Goal: Task Accomplishment & Management: Complete application form

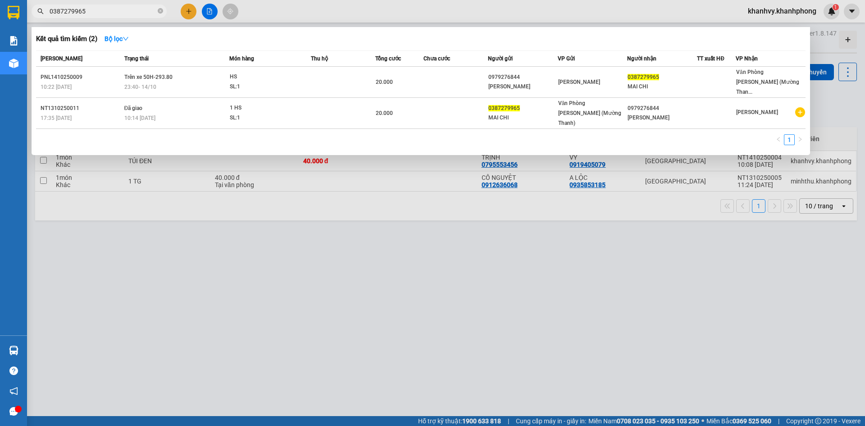
click at [187, 14] on div at bounding box center [432, 213] width 865 height 426
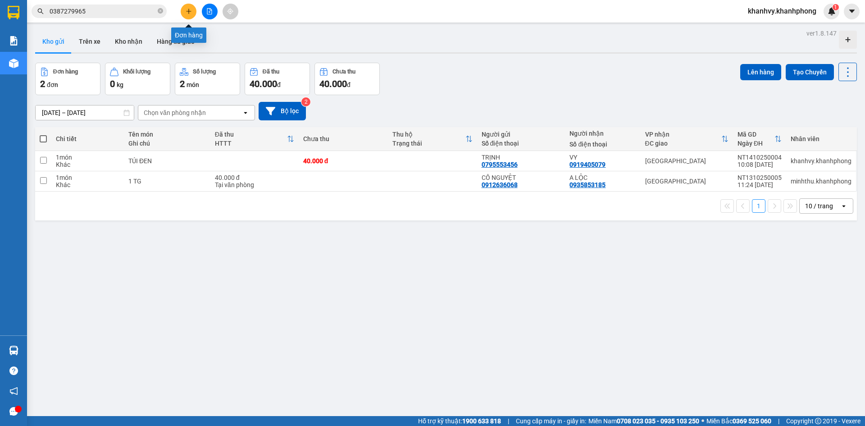
click at [186, 14] on icon "plus" at bounding box center [189, 11] width 6 height 6
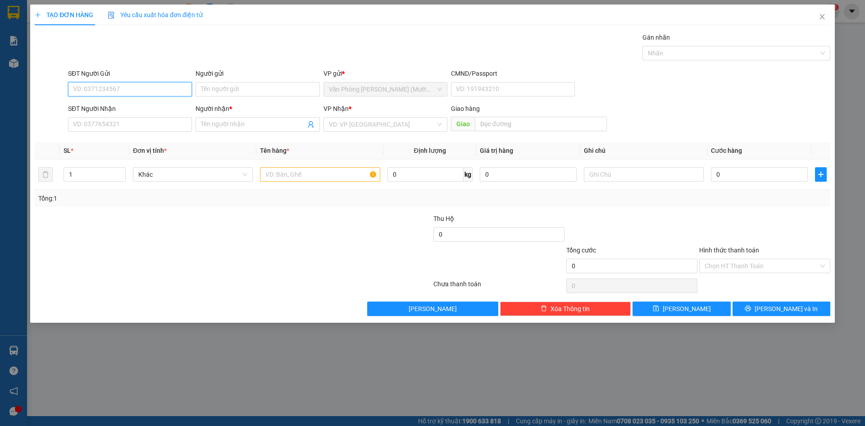
click at [119, 87] on input "SĐT Người Gửi" at bounding box center [130, 89] width 124 height 14
type input "0905617188"
click at [239, 84] on input "Người gửi" at bounding box center [258, 89] width 124 height 14
type input "l"
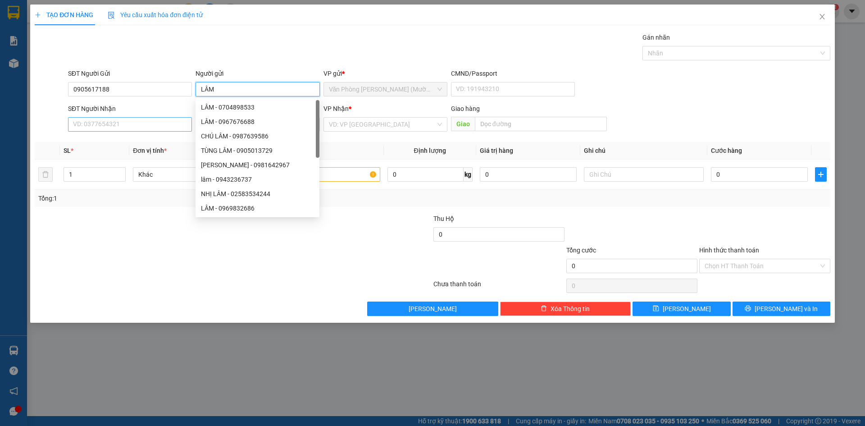
type input "LÂM"
click at [113, 128] on input "SĐT Người Nhận" at bounding box center [130, 124] width 124 height 14
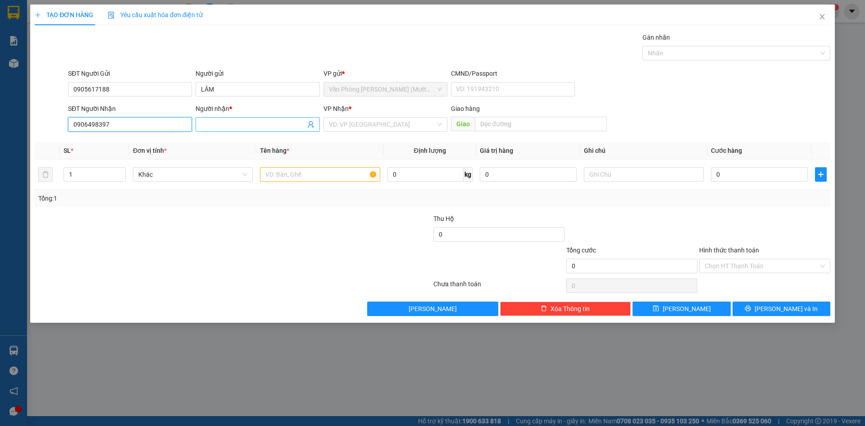
type input "0906498397"
click at [219, 126] on input "Người nhận *" at bounding box center [253, 124] width 104 height 10
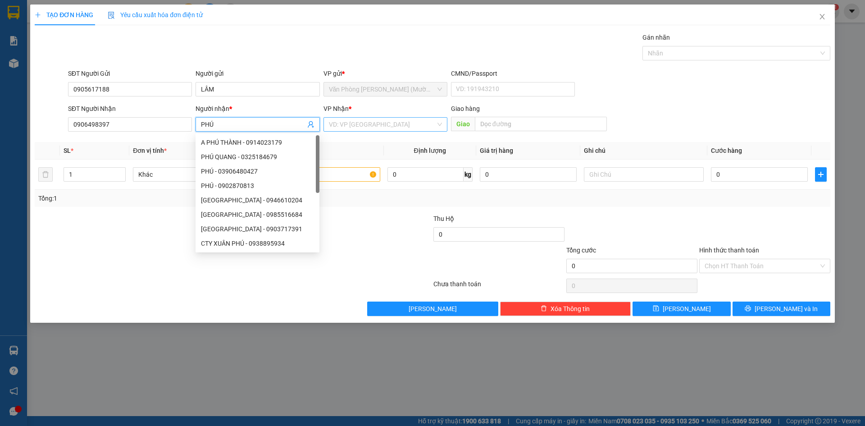
type input "PHÚ"
click at [366, 121] on input "search" at bounding box center [382, 125] width 107 height 14
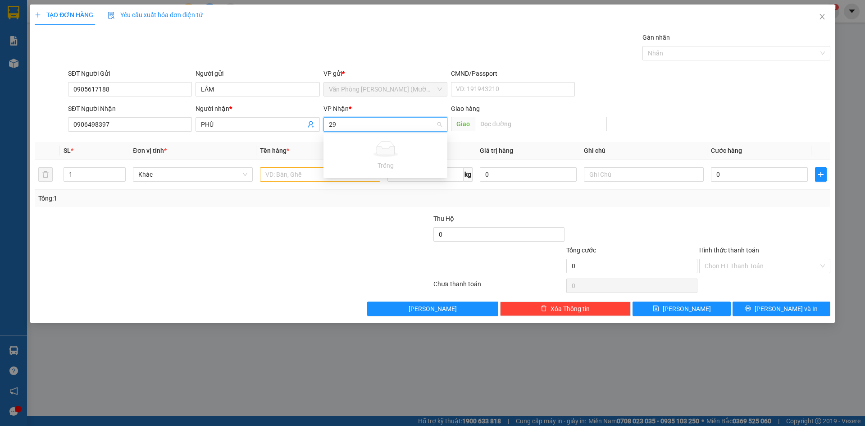
type input "2"
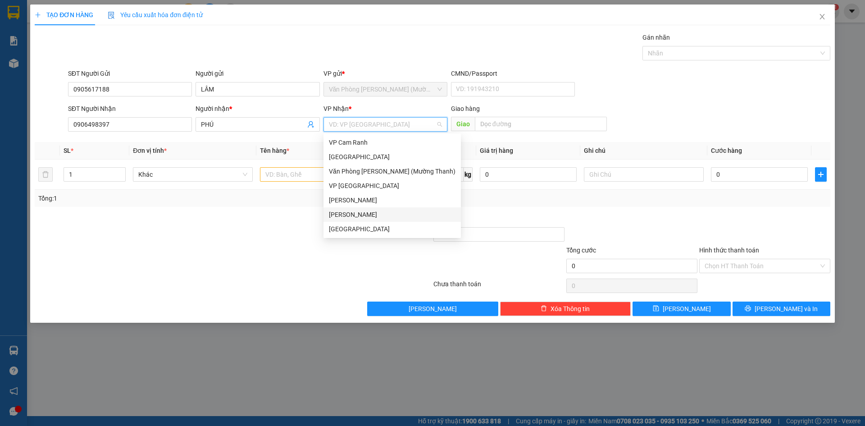
click at [352, 219] on div "[PERSON_NAME]" at bounding box center [392, 214] width 137 height 14
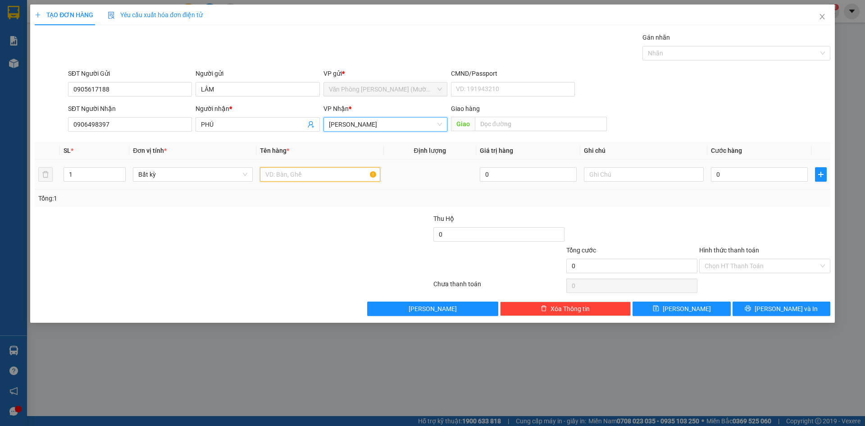
click at [285, 177] on input "text" at bounding box center [320, 174] width 120 height 14
click at [322, 176] on input "text" at bounding box center [320, 174] width 120 height 14
type input "KIỆN"
click at [739, 179] on input "0" at bounding box center [759, 174] width 97 height 14
type input "4"
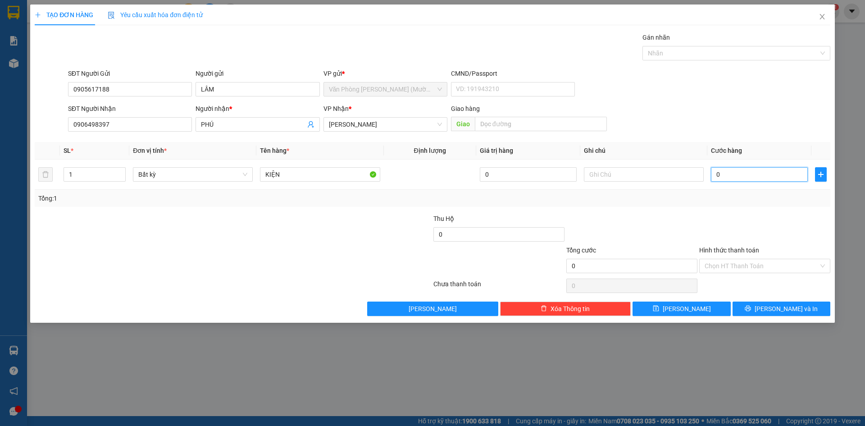
type input "4"
type input "40"
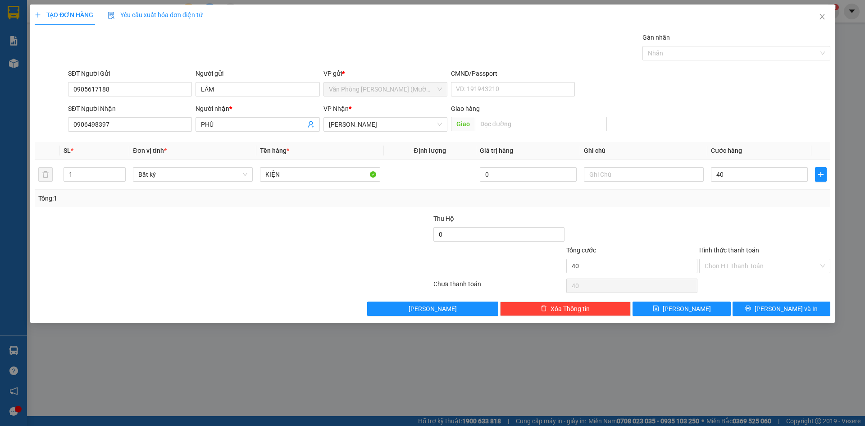
type input "40.000"
click at [727, 212] on div "Transit Pickup Surcharge Ids Transit Deliver Surcharge Ids Transit Deliver Surc…" at bounding box center [433, 173] width 796 height 283
click at [762, 238] on div at bounding box center [764, 230] width 133 height 32
click at [762, 259] on input "Hình thức thanh toán" at bounding box center [762, 266] width 114 height 14
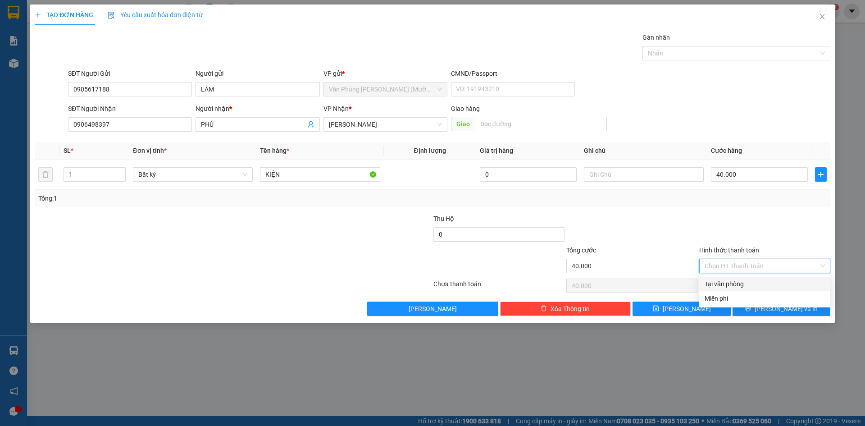
click at [747, 281] on div "Tại văn phòng" at bounding box center [765, 284] width 120 height 10
type input "0"
click at [742, 234] on div at bounding box center [764, 230] width 133 height 32
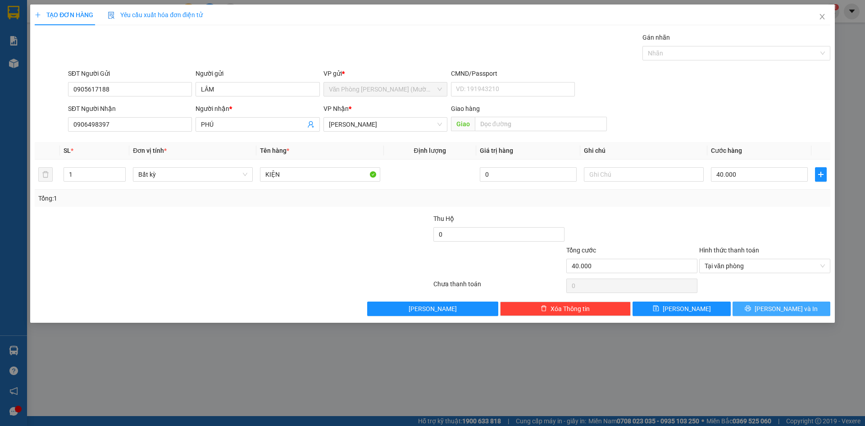
click at [763, 311] on button "[PERSON_NAME] và In" at bounding box center [782, 308] width 98 height 14
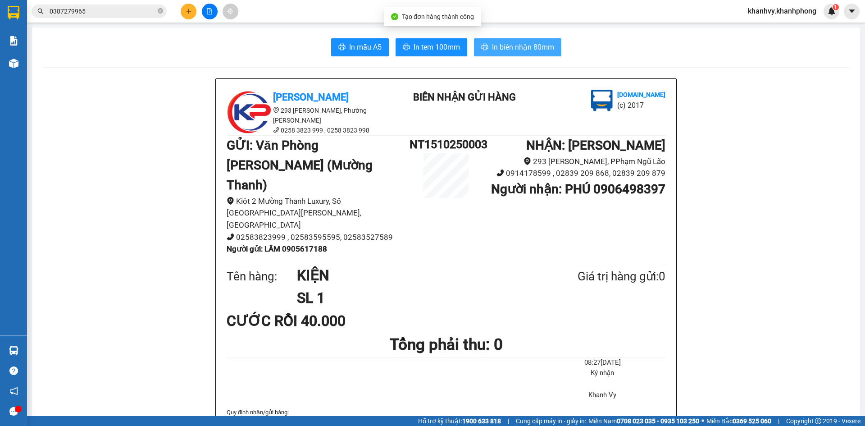
click at [516, 46] on span "In biên nhận 80mm" at bounding box center [523, 46] width 62 height 11
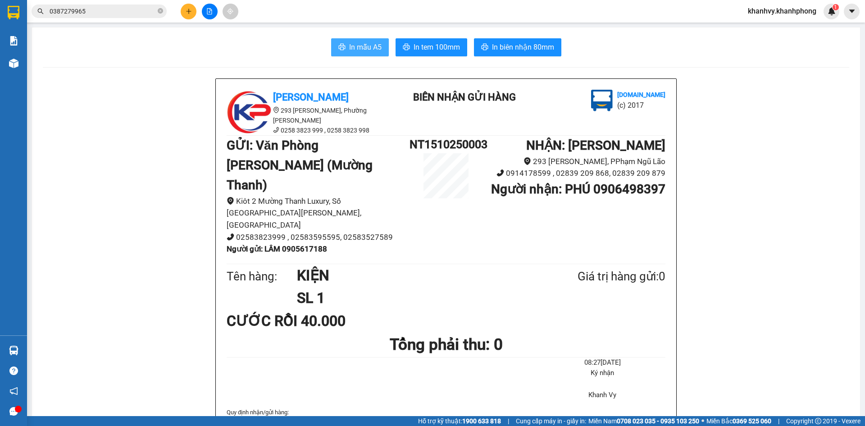
click at [373, 41] on button "In mẫu A5" at bounding box center [360, 47] width 58 height 18
